Goal: Task Accomplishment & Management: Manage account settings

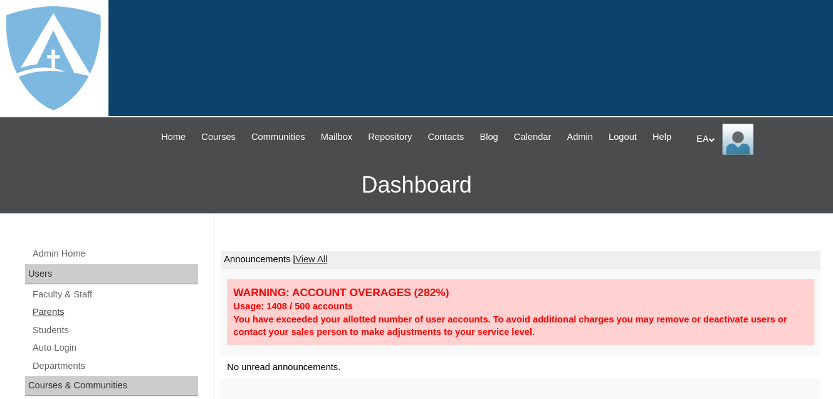
click at [41, 320] on link "Parents" at bounding box center [114, 312] width 167 height 16
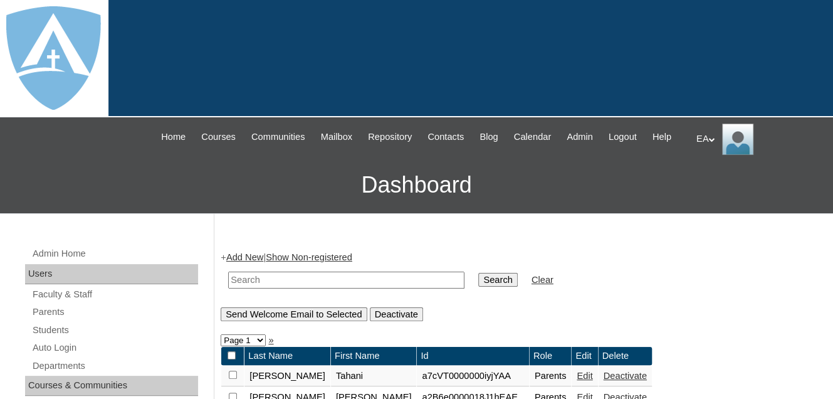
click at [243, 288] on input "text" at bounding box center [346, 279] width 236 height 17
paste input "loreb07272010@gmail.com"
type input "loreb07272010@gmail.com"
click at [478, 286] on input "Search" at bounding box center [497, 280] width 39 height 14
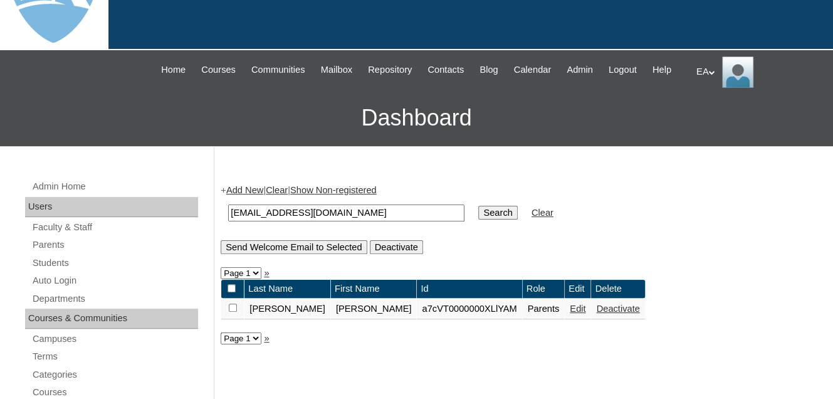
scroll to position [188, 0]
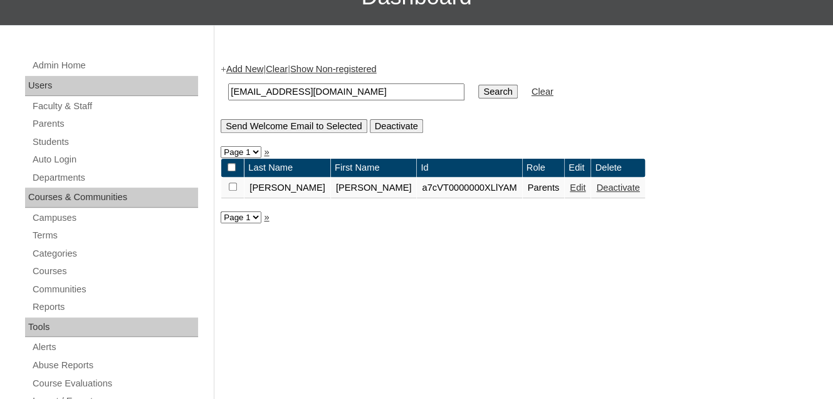
click at [570, 192] on link "Edit" at bounding box center [578, 187] width 16 height 10
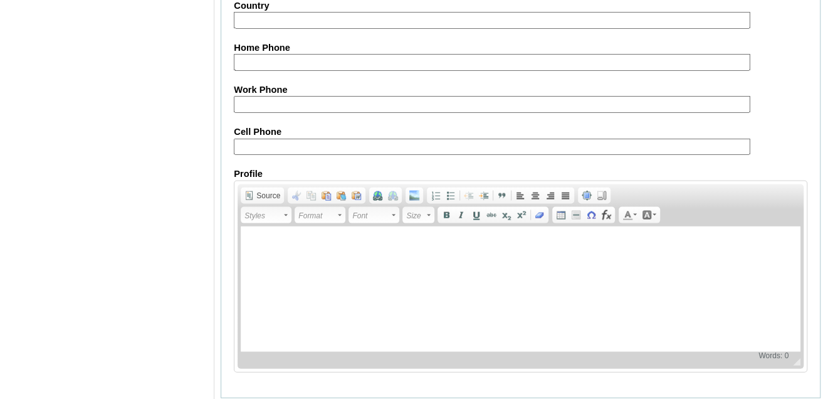
scroll to position [1312, 0]
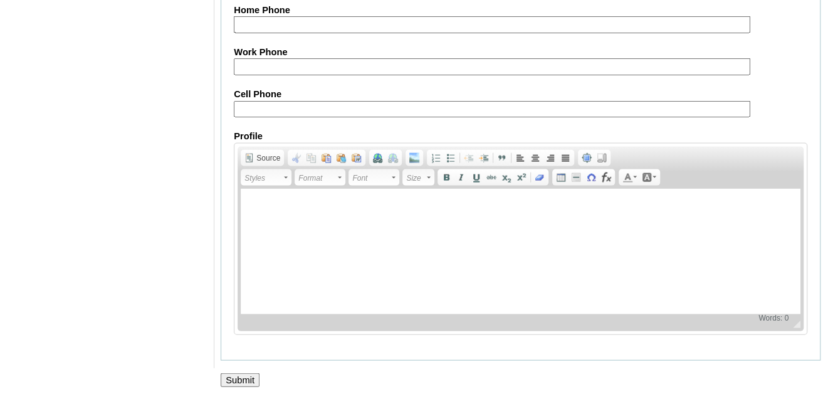
click at [222, 382] on input "Submit" at bounding box center [240, 380] width 39 height 14
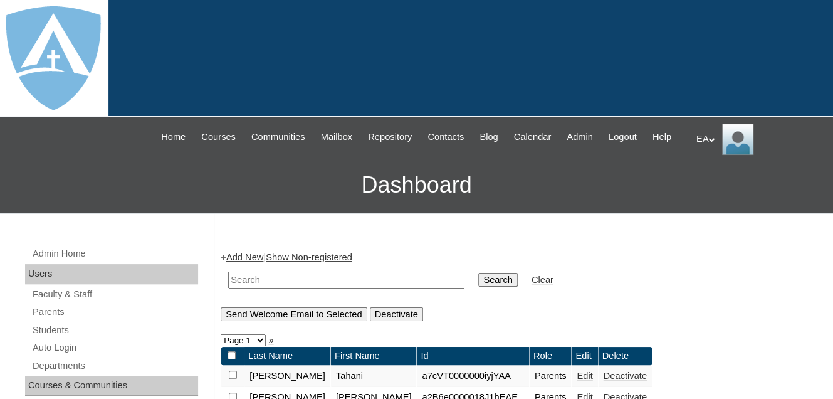
click at [709, 138] on div "EA My Profile My Settings Logout" at bounding box center [758, 138] width 124 height 31
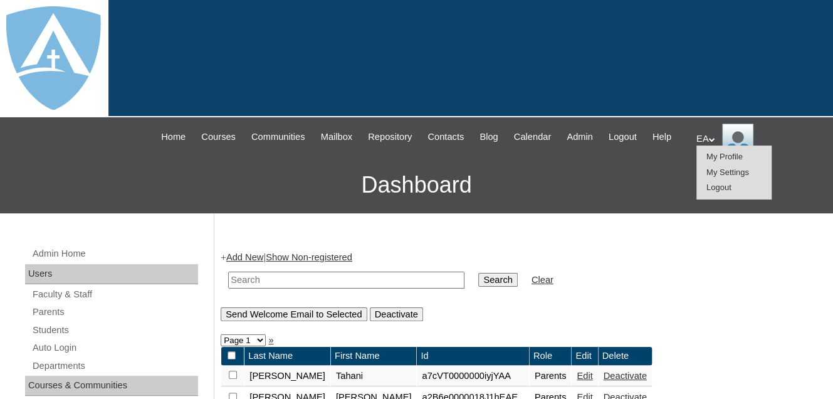
click at [714, 187] on span "Logout" at bounding box center [718, 186] width 25 height 9
